Goal: Transaction & Acquisition: Subscribe to service/newsletter

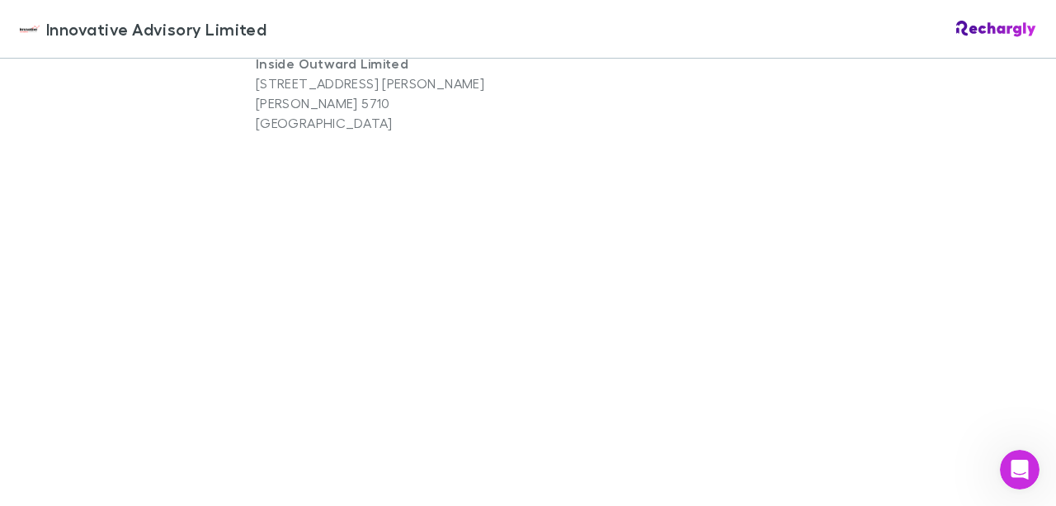
scroll to position [1237, 0]
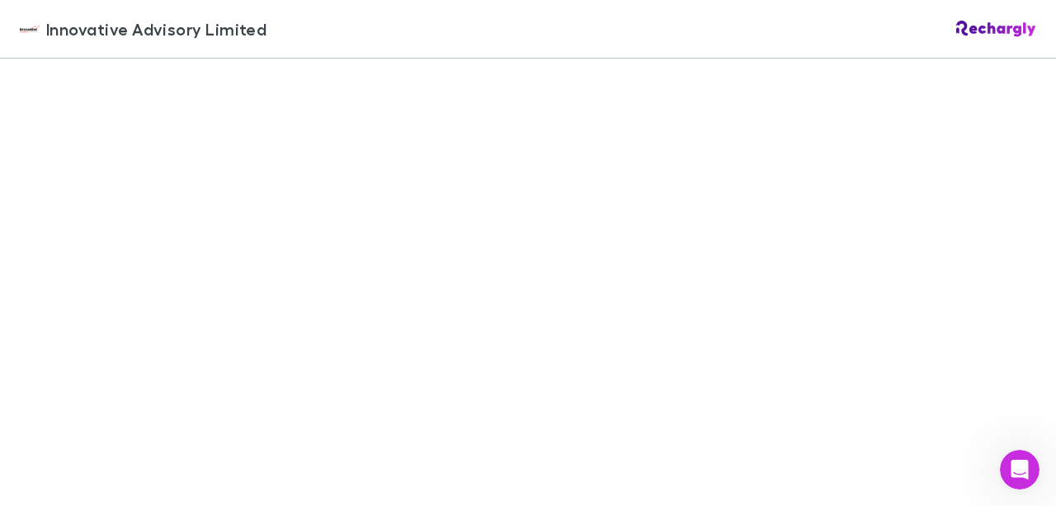
click at [184, 400] on div "Innovative Advisory Limited Innovative Advisory Limited Software subscriptions …" at bounding box center [528, 253] width 1056 height 506
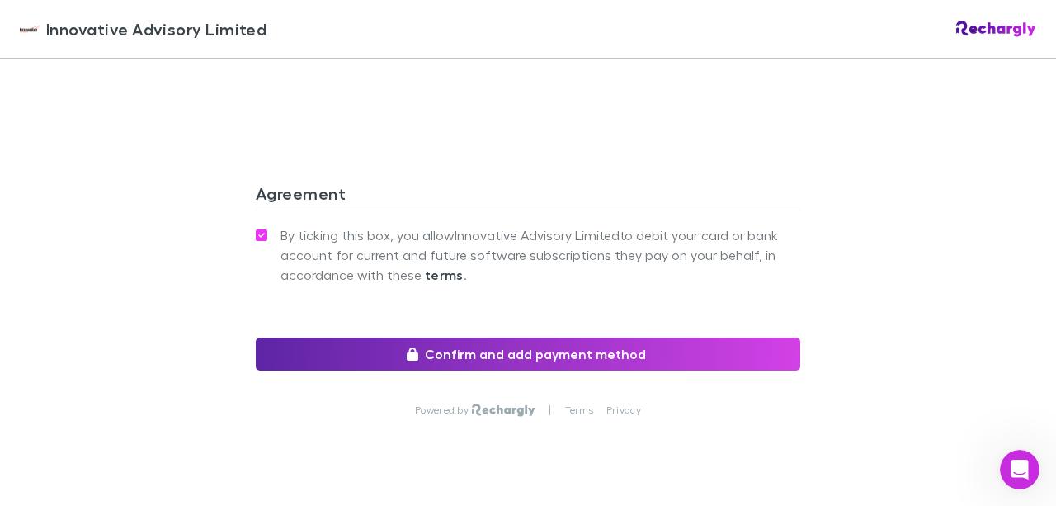
scroll to position [1607, 0]
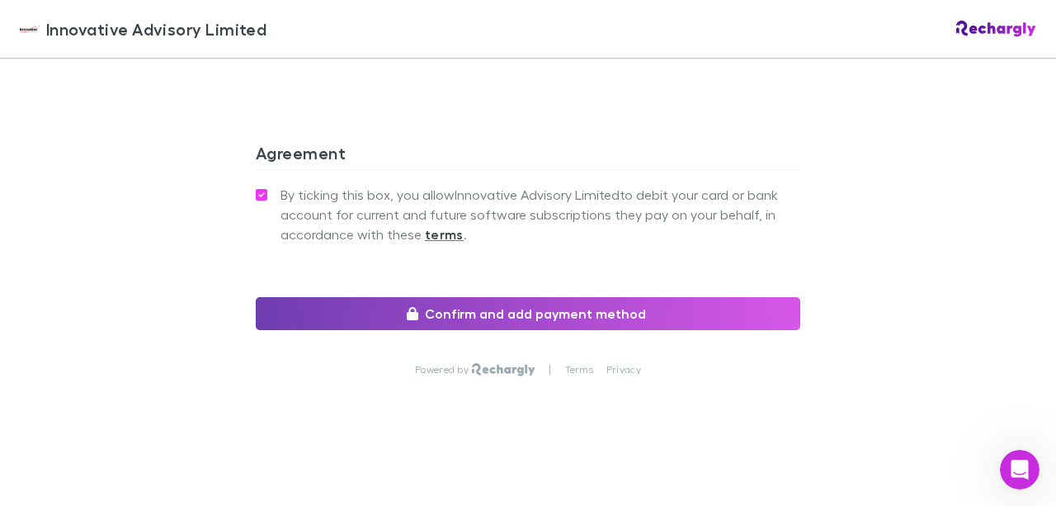
click at [547, 311] on button "Confirm and add payment method" at bounding box center [528, 313] width 544 height 33
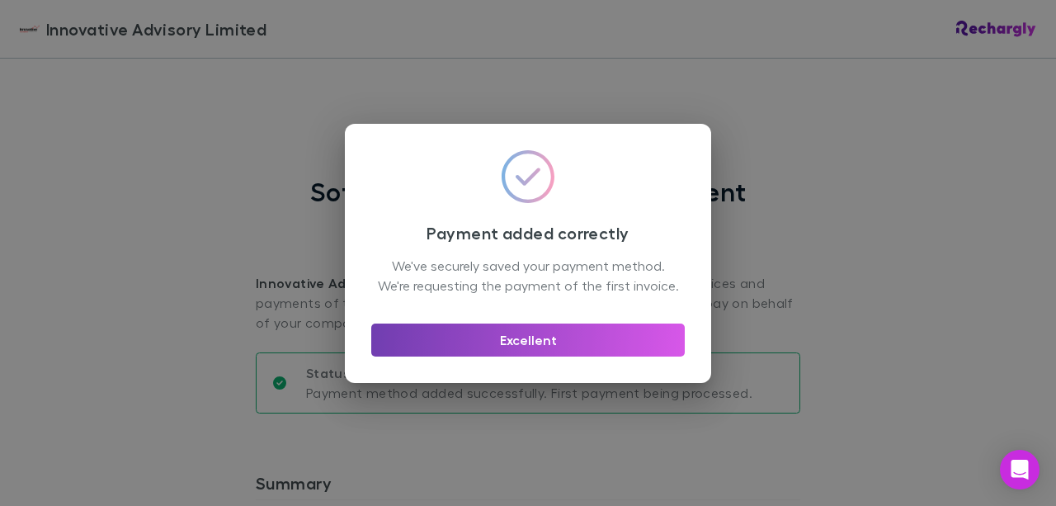
click at [522, 349] on button "Excellent" at bounding box center [527, 339] width 313 height 33
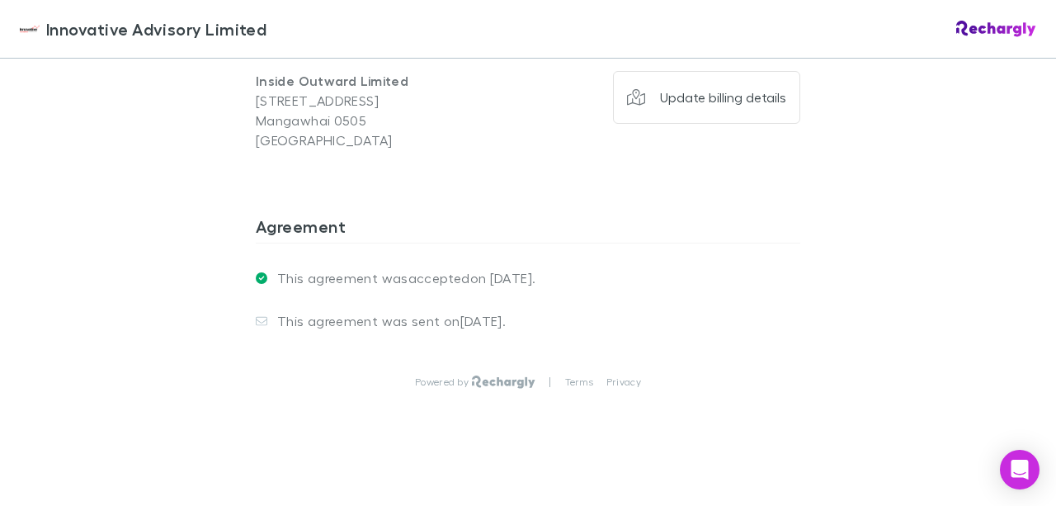
scroll to position [1355, 0]
